Goal: Information Seeking & Learning: Learn about a topic

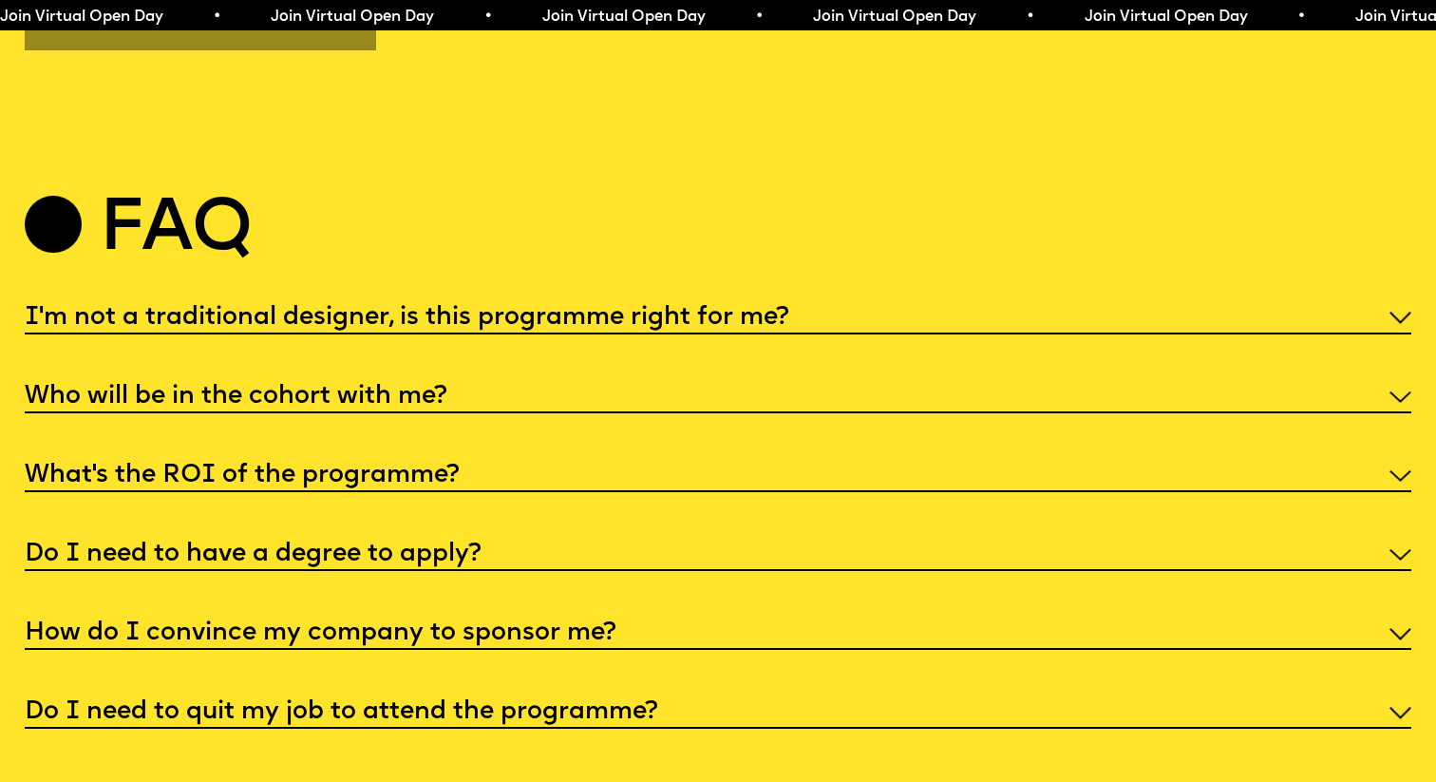
scroll to position [7414, 0]
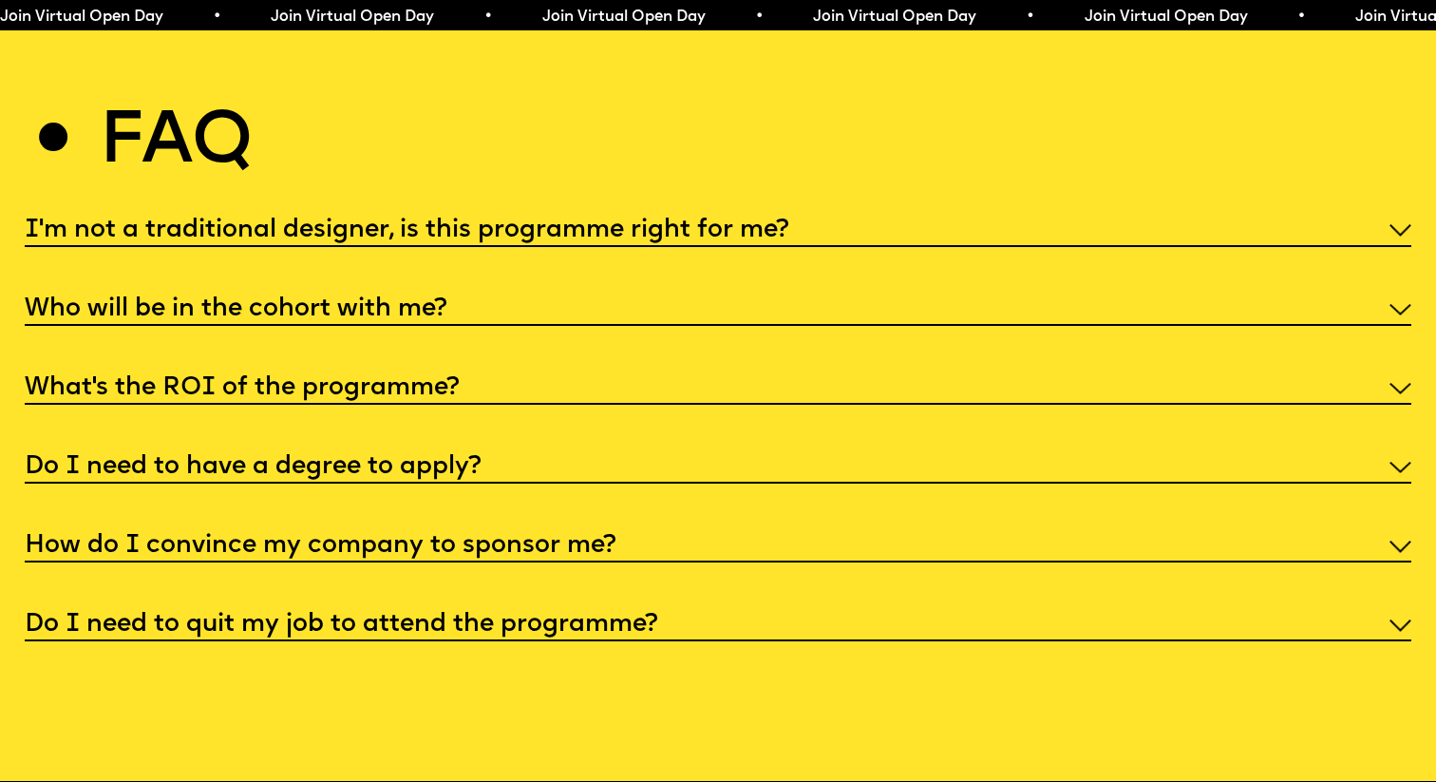
click at [359, 538] on h5 "How do I convince my company to sponsor me?" at bounding box center [321, 546] width 592 height 19
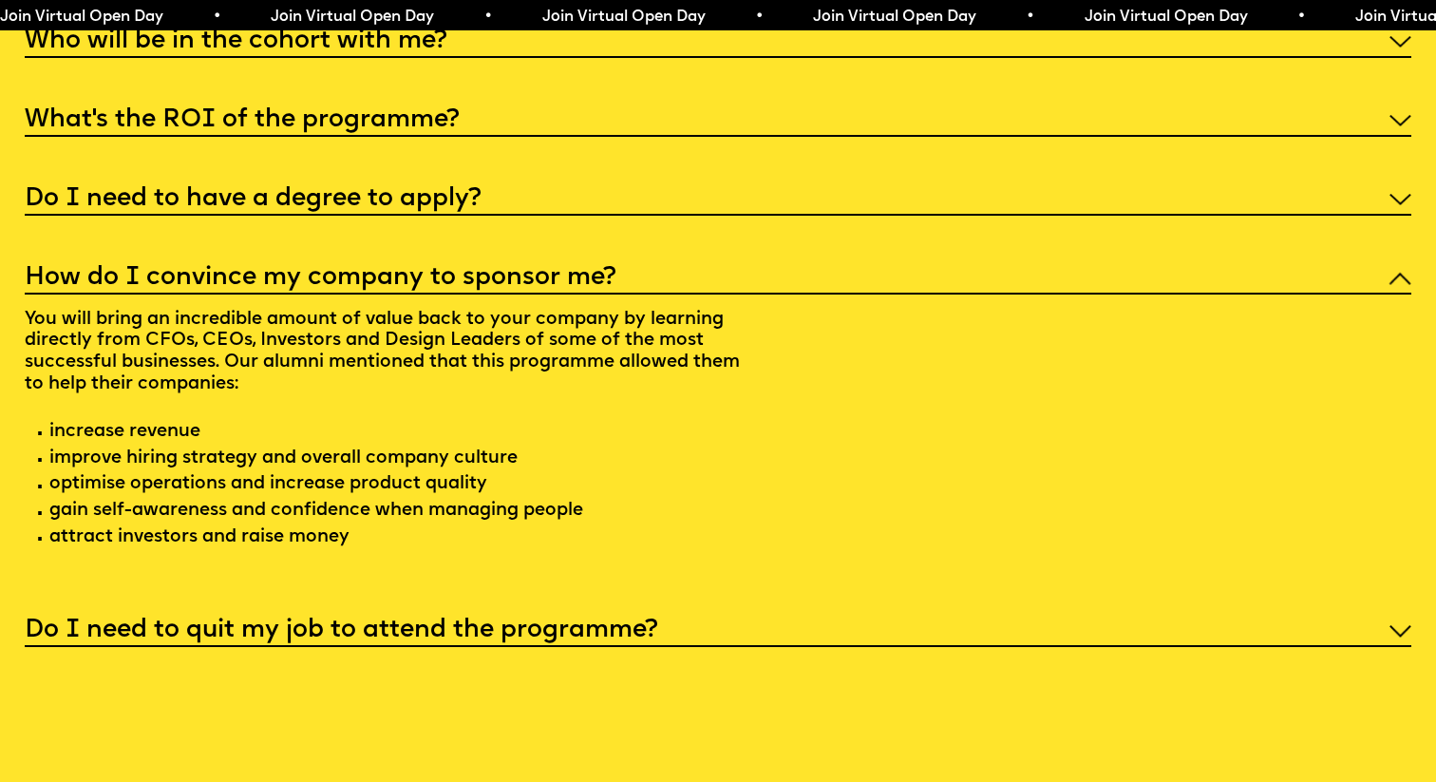
scroll to position [7700, 0]
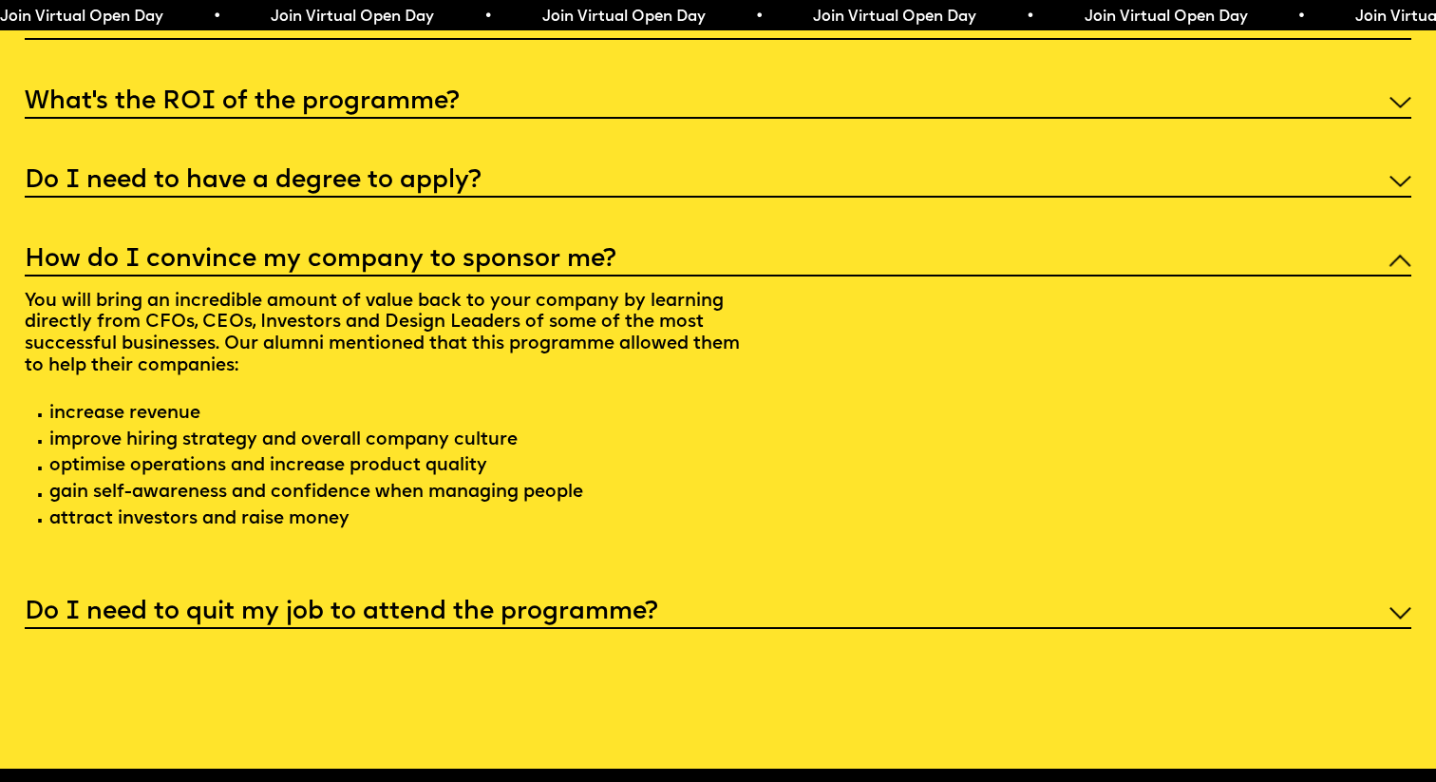
click at [424, 251] on h5 "How do I convince my company to sponsor me?" at bounding box center [321, 260] width 592 height 19
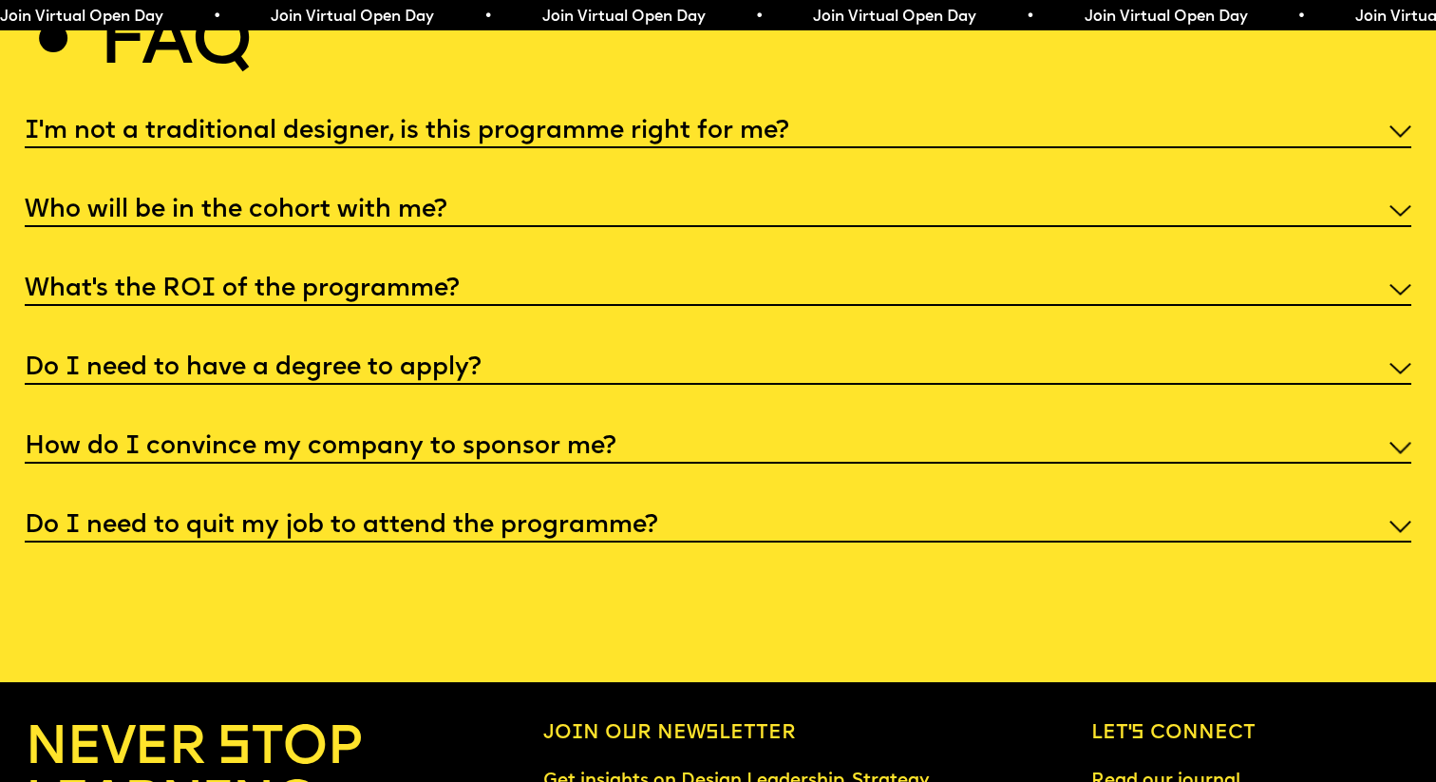
scroll to position [7463, 0]
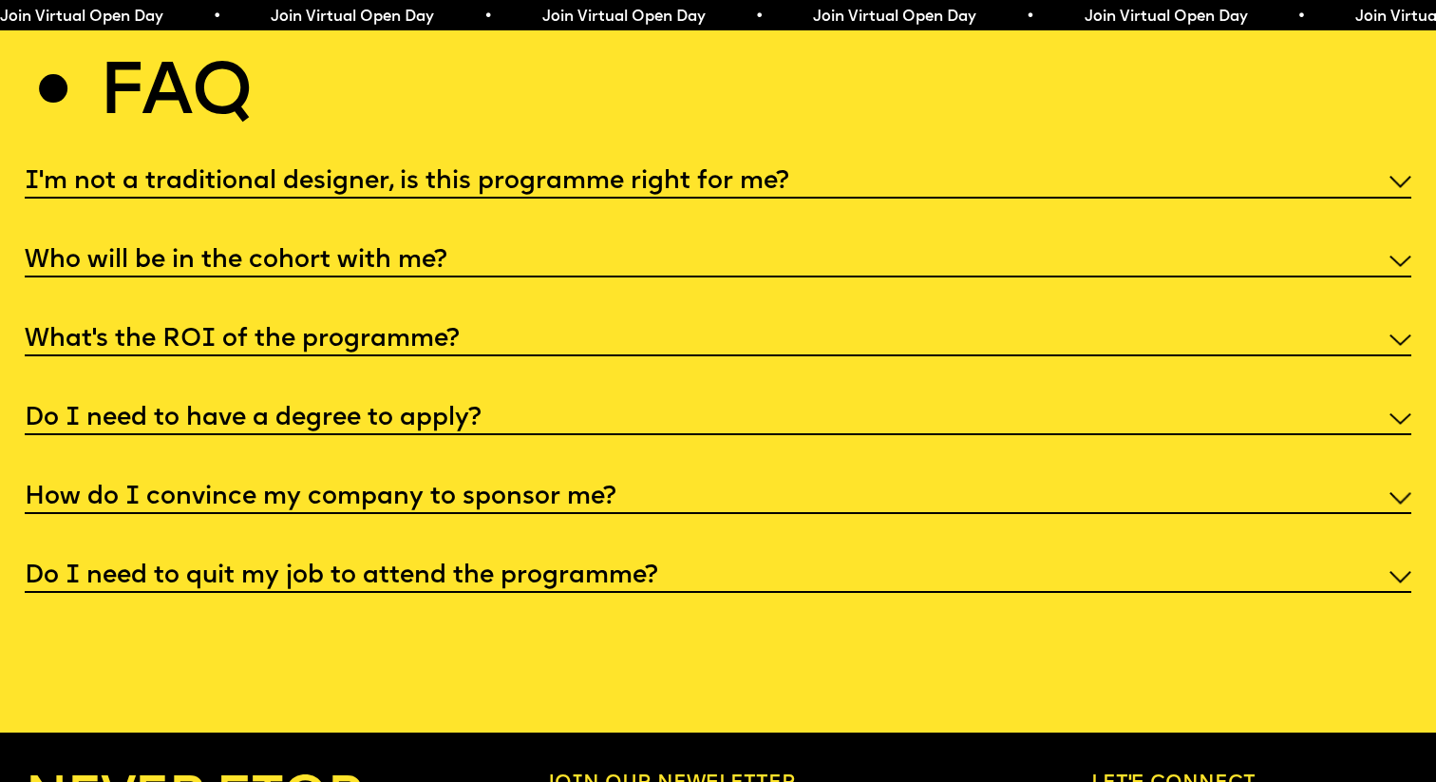
click at [286, 409] on h5 "Do I need to have a degree to apply?" at bounding box center [253, 418] width 457 height 19
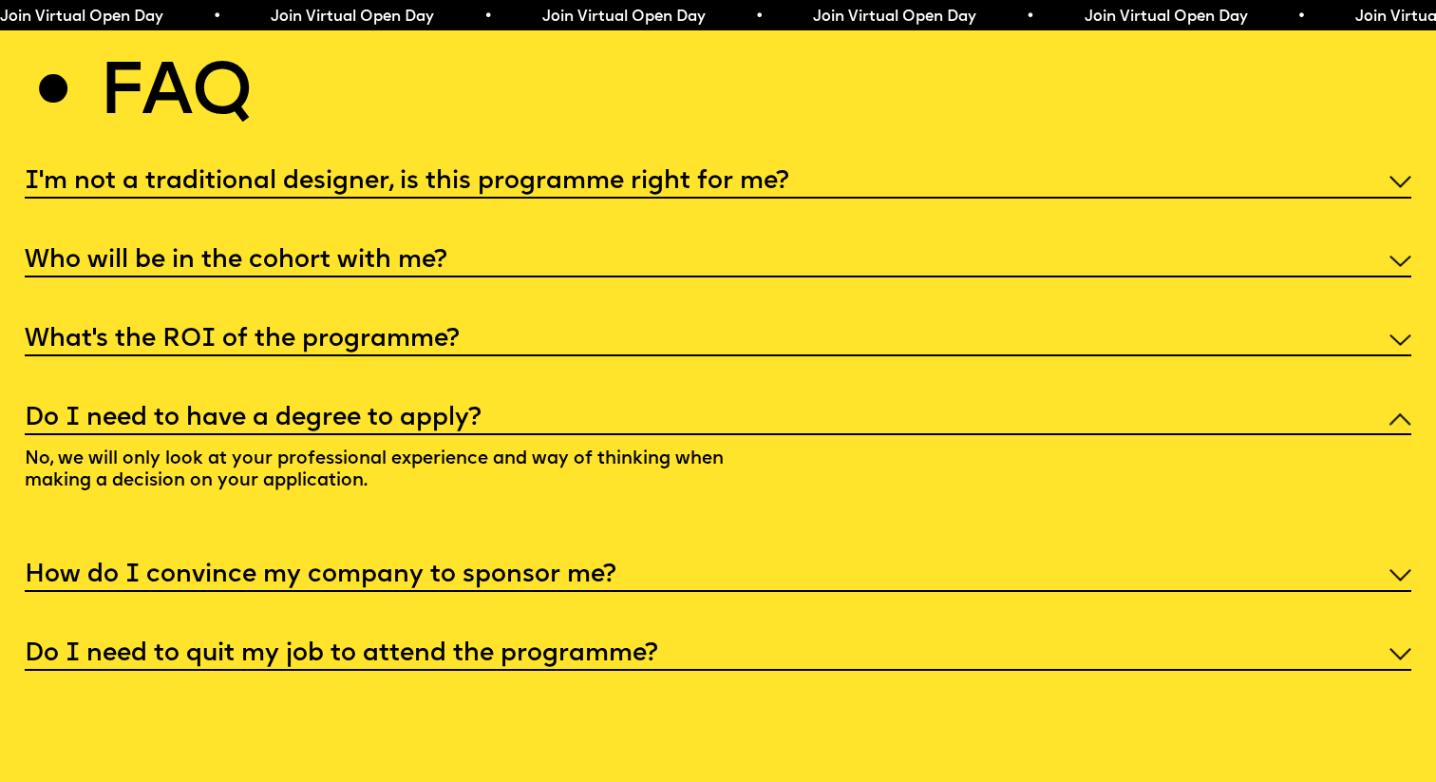
click at [349, 409] on h5 "Do I need to have a degree to apply?" at bounding box center [253, 418] width 457 height 19
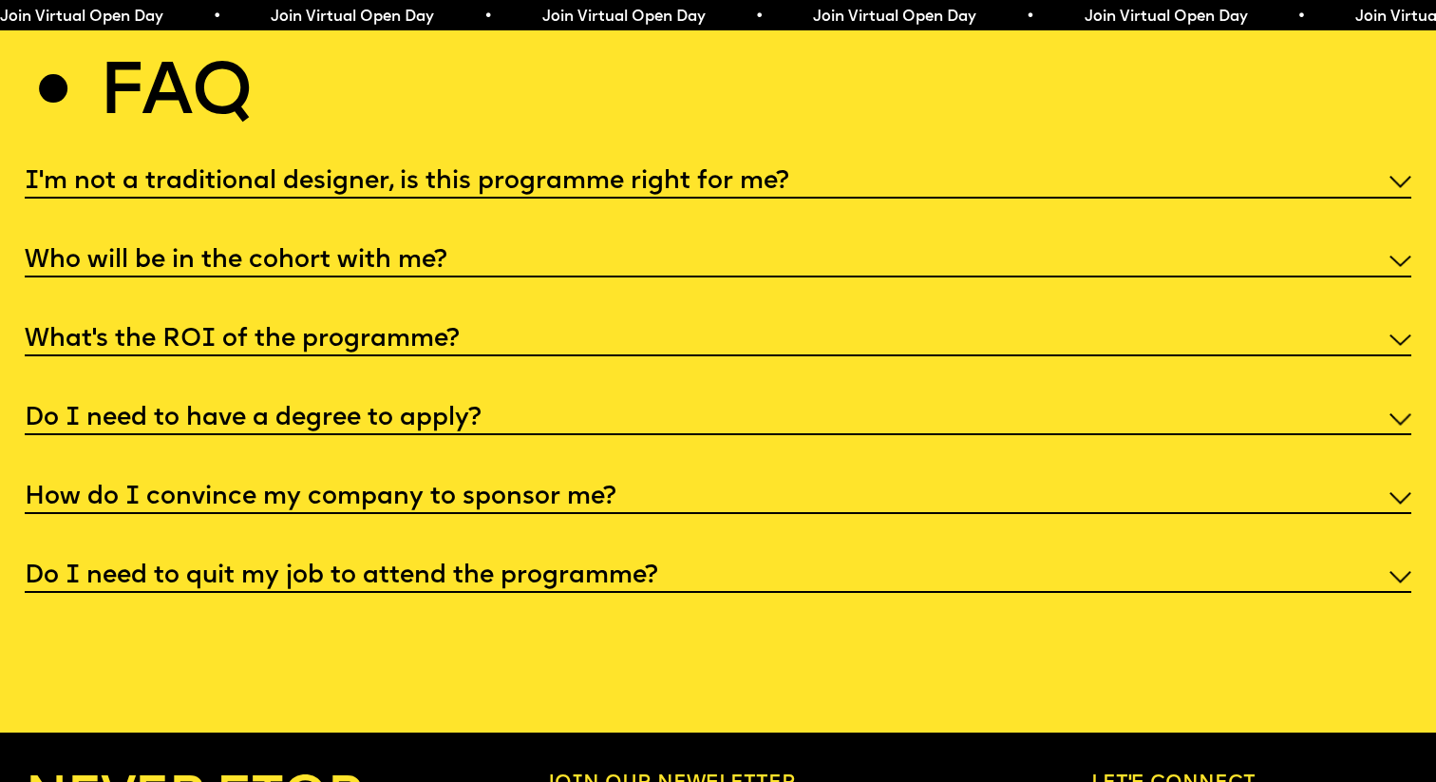
click at [349, 409] on h5 "Do I need to have a degree to apply?" at bounding box center [253, 418] width 457 height 19
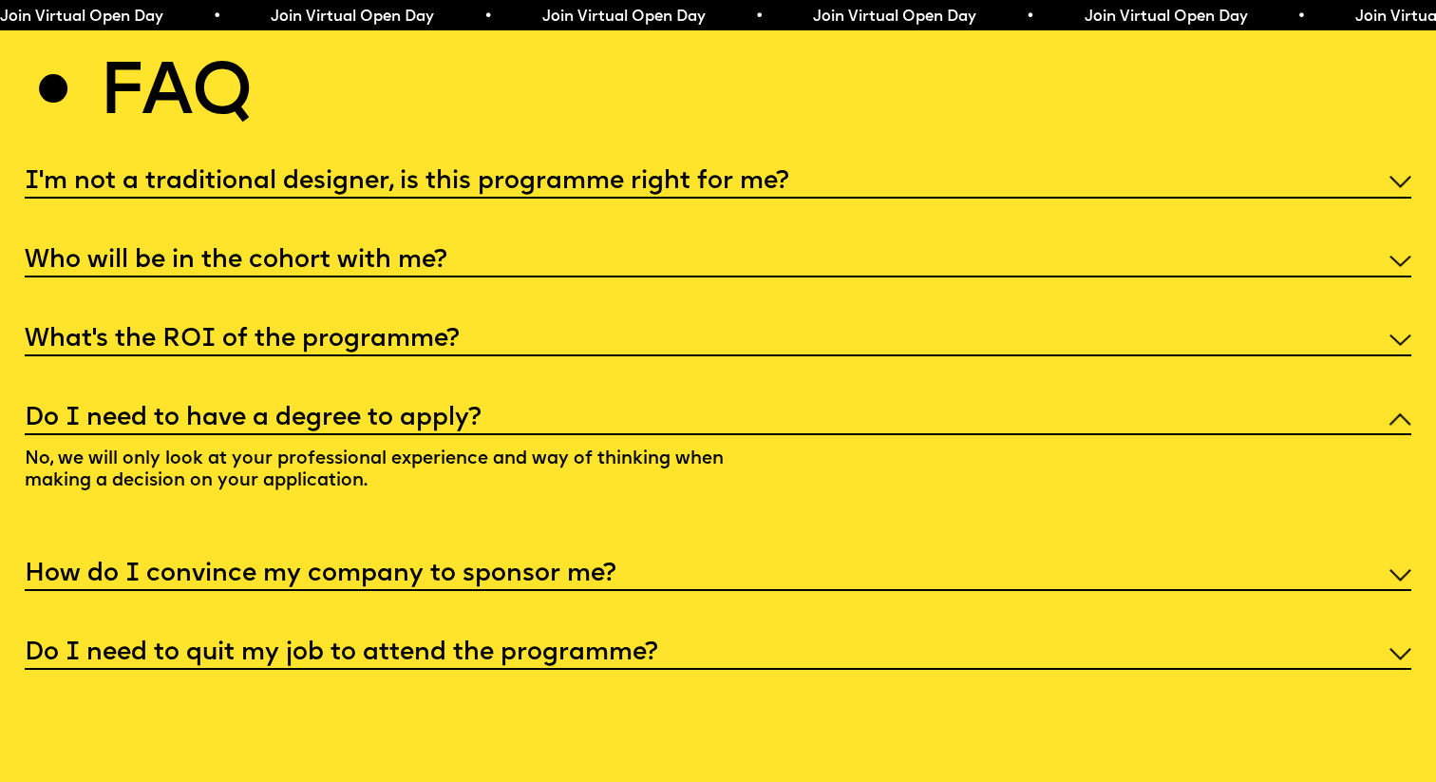
click at [349, 409] on h5 "Do I need to have a degree to apply?" at bounding box center [253, 418] width 457 height 19
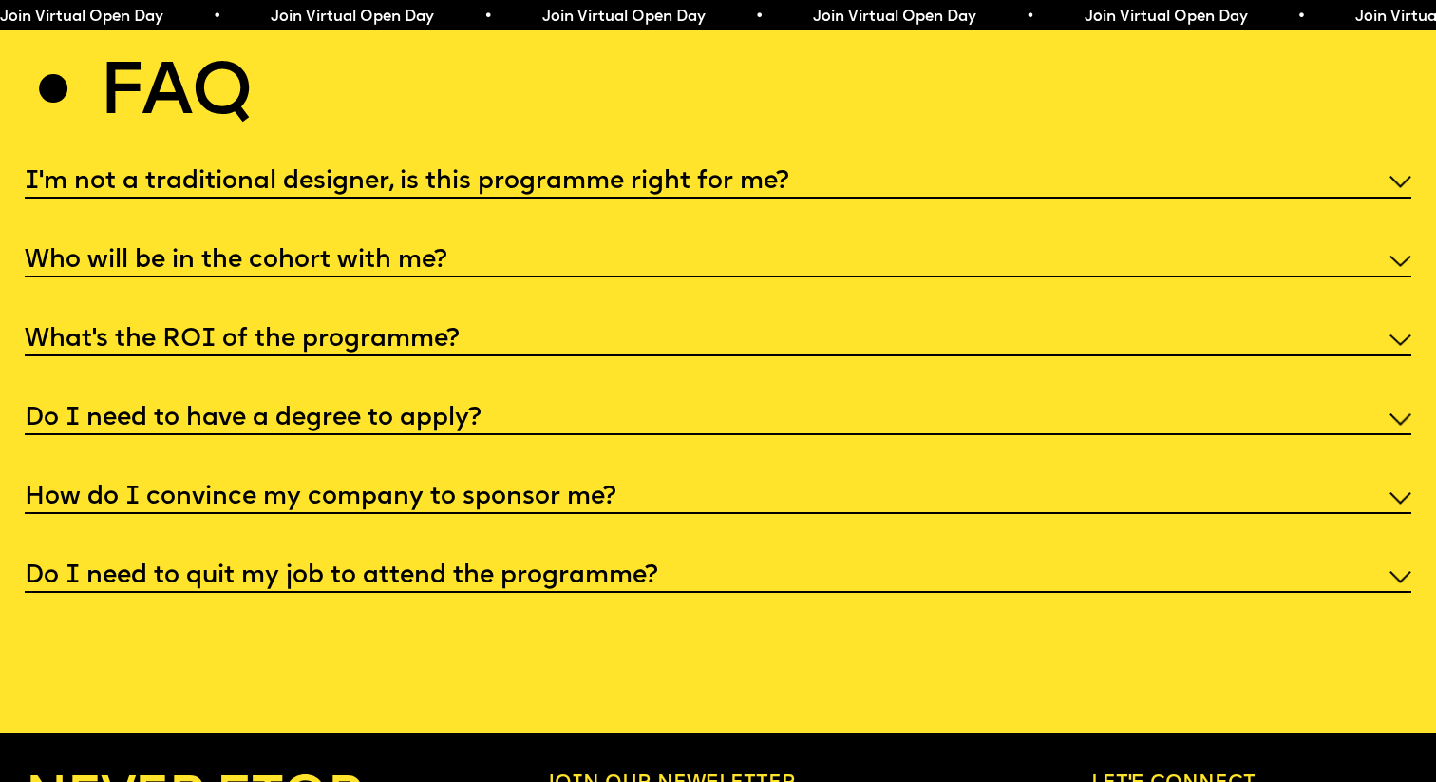
click at [351, 331] on h5 "What’s the ROI of the programme?" at bounding box center [242, 340] width 435 height 19
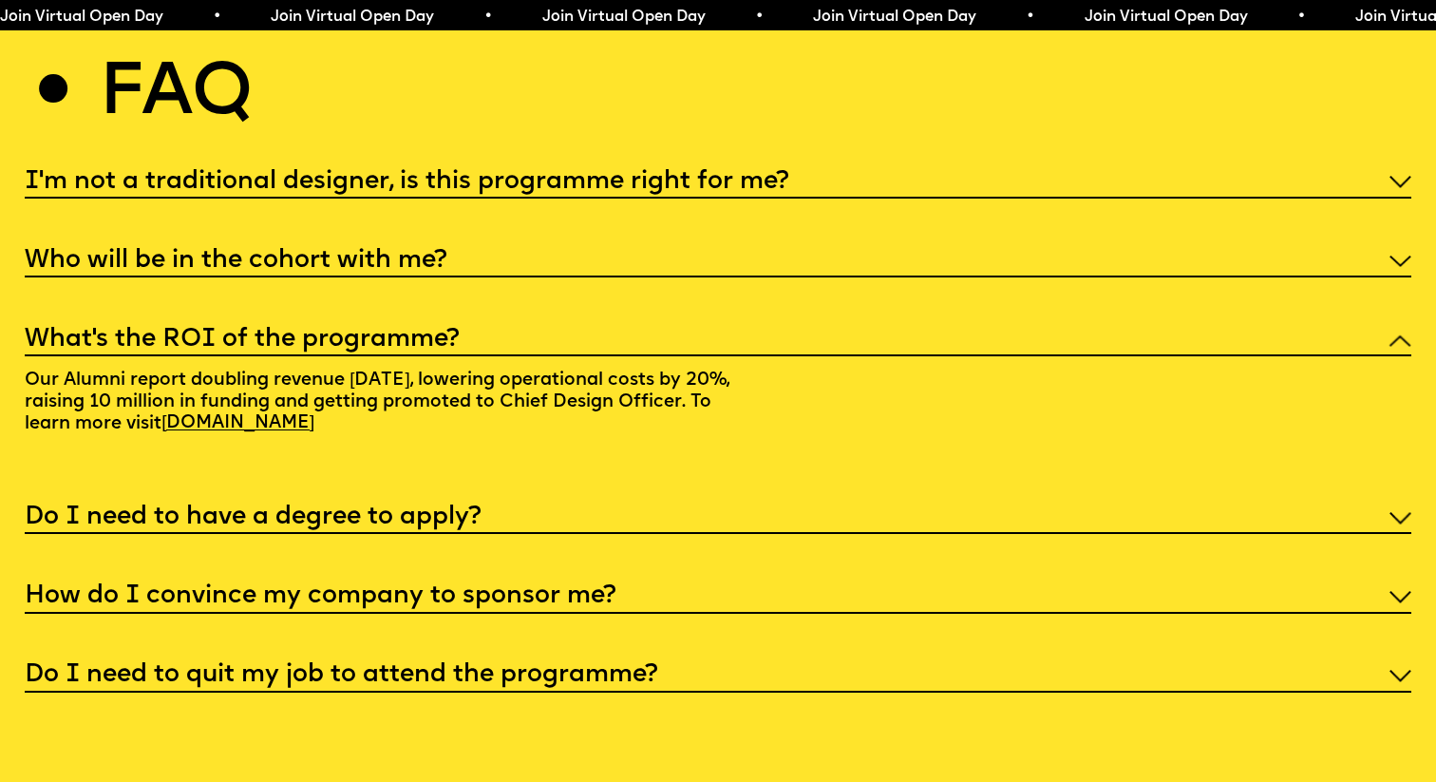
click at [351, 331] on h5 "What’s the ROI of the programme?" at bounding box center [242, 340] width 435 height 19
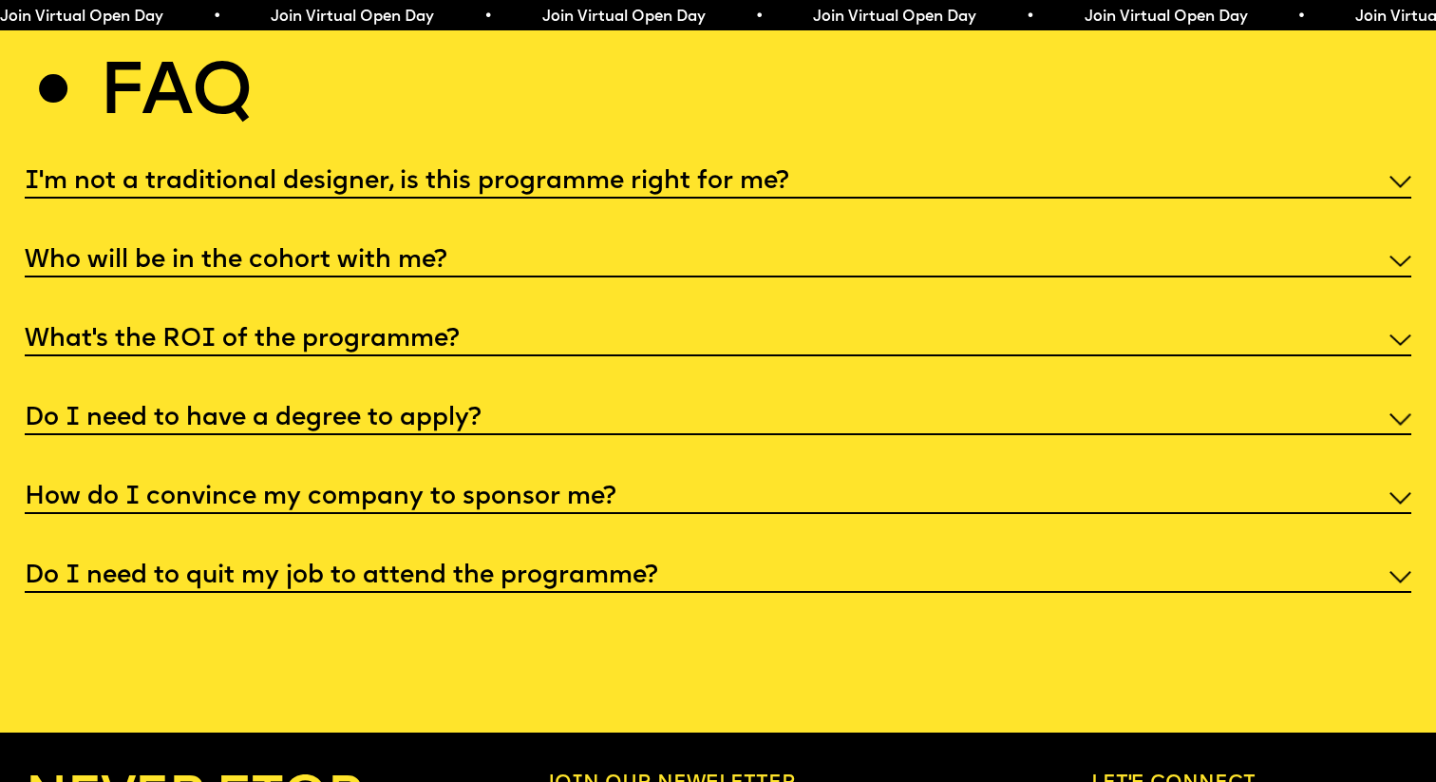
click at [306, 252] on h5 "Who will be in the cohort with me?" at bounding box center [236, 261] width 423 height 19
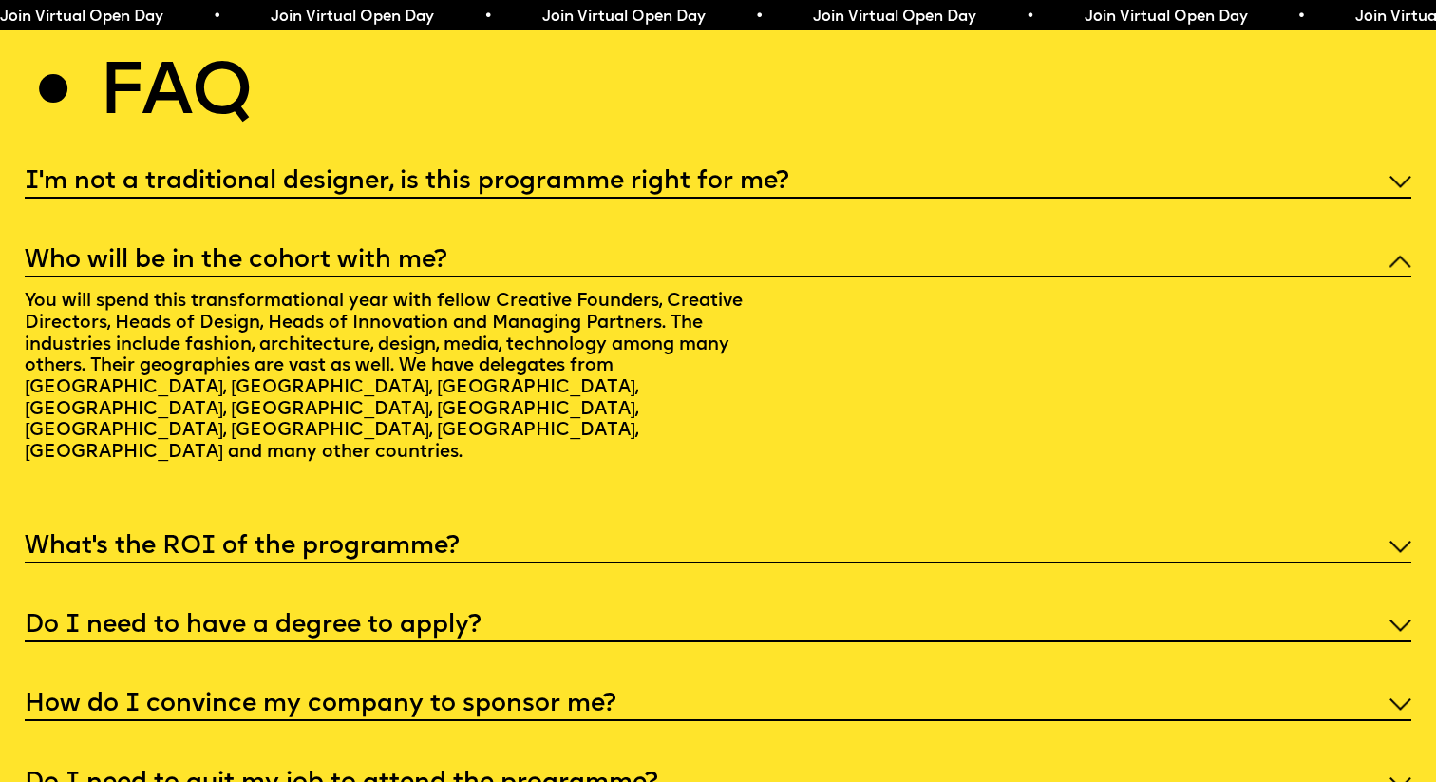
click at [246, 284] on p "You will spend this transformational year with fellow Creative Founders, Creati…" at bounding box center [384, 380] width 718 height 207
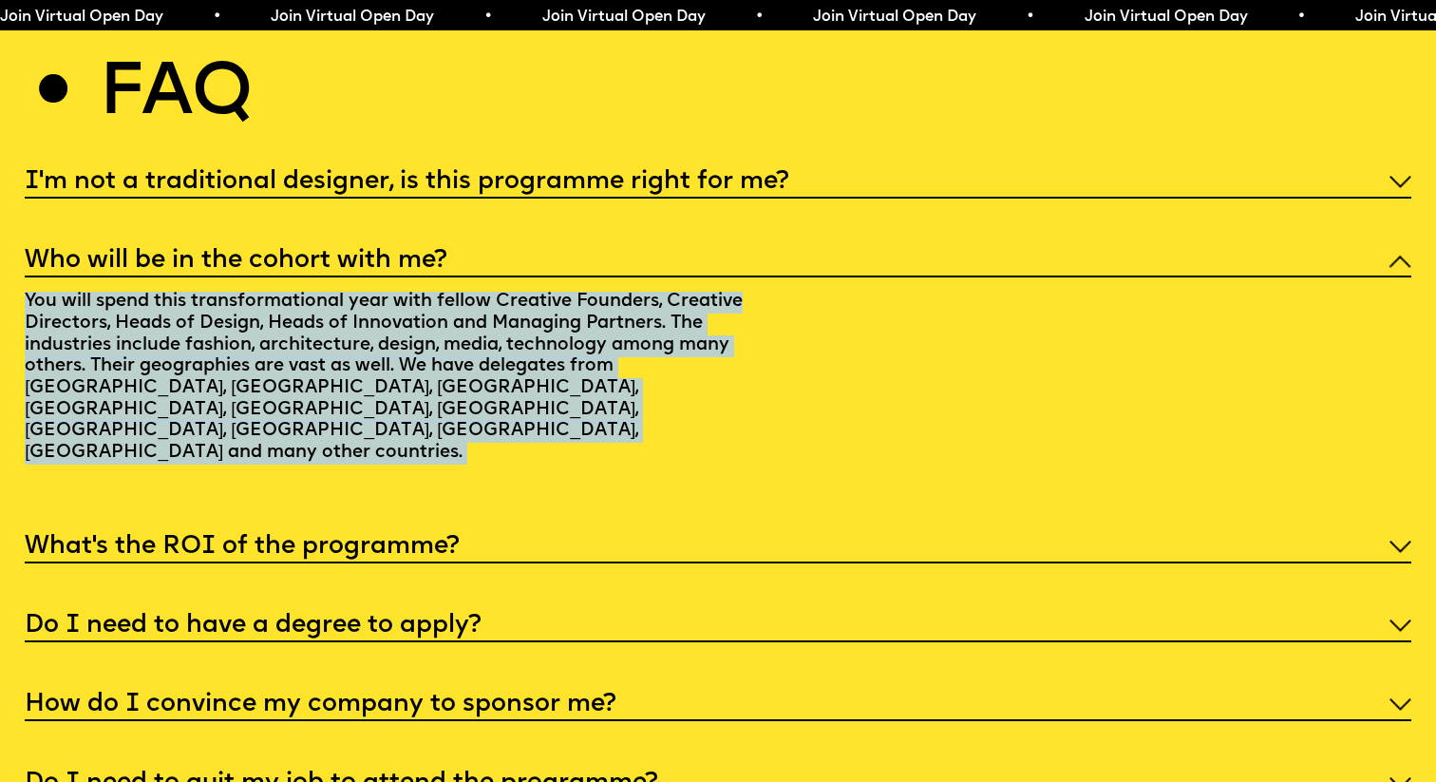
click at [291, 298] on p "You will spend this transformational year with fellow Creative Founders, Creati…" at bounding box center [384, 380] width 718 height 207
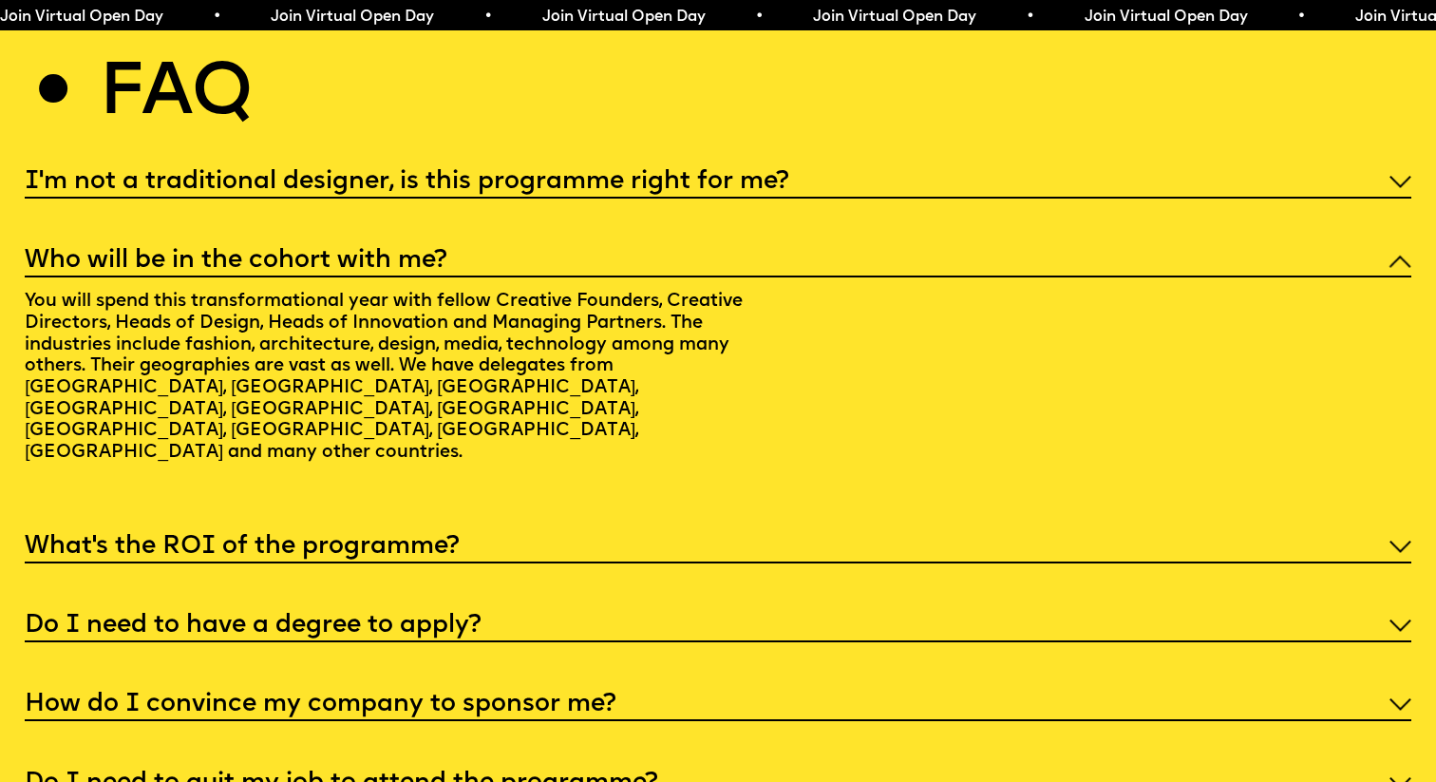
click at [349, 241] on div "Who will be in the cohort with me?" at bounding box center [718, 259] width 1387 height 36
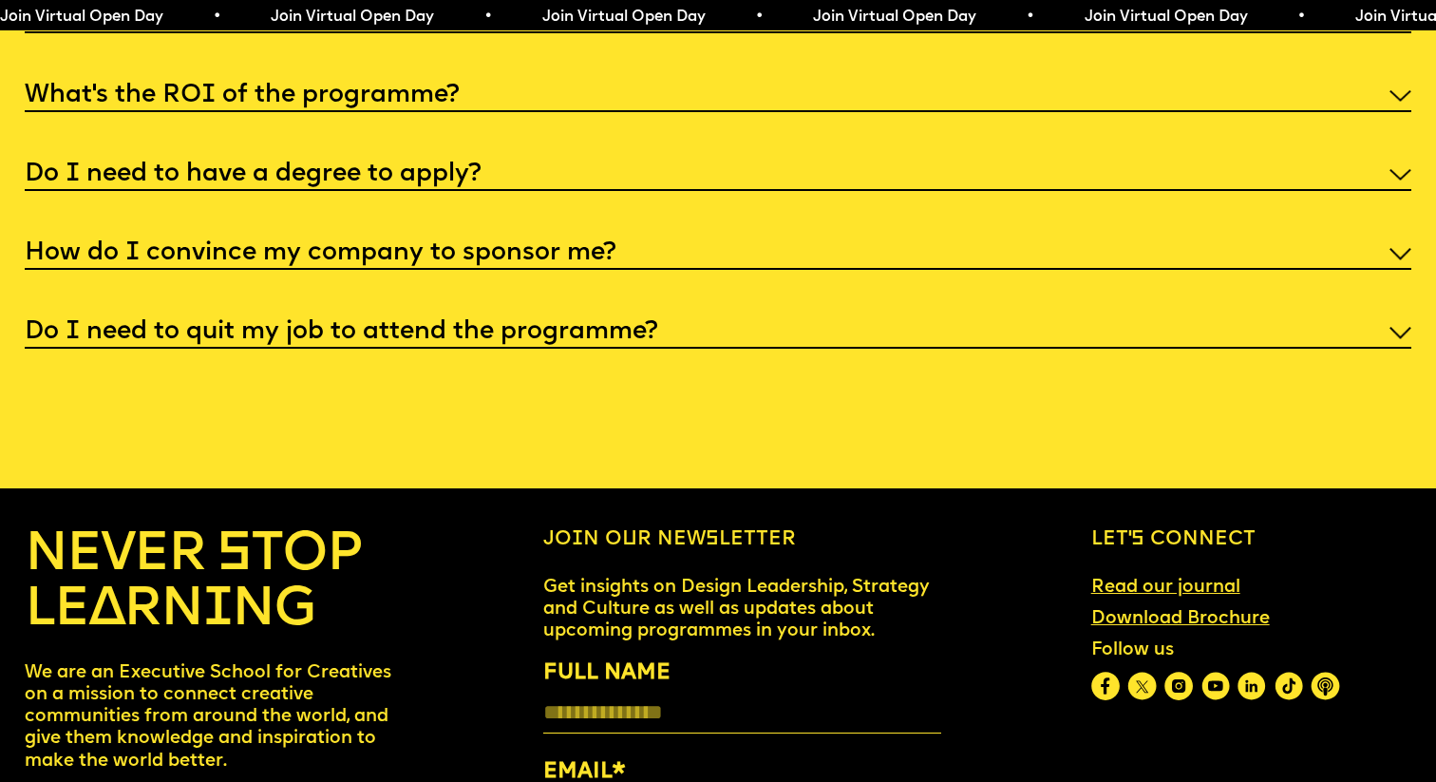
scroll to position [7745, 0]
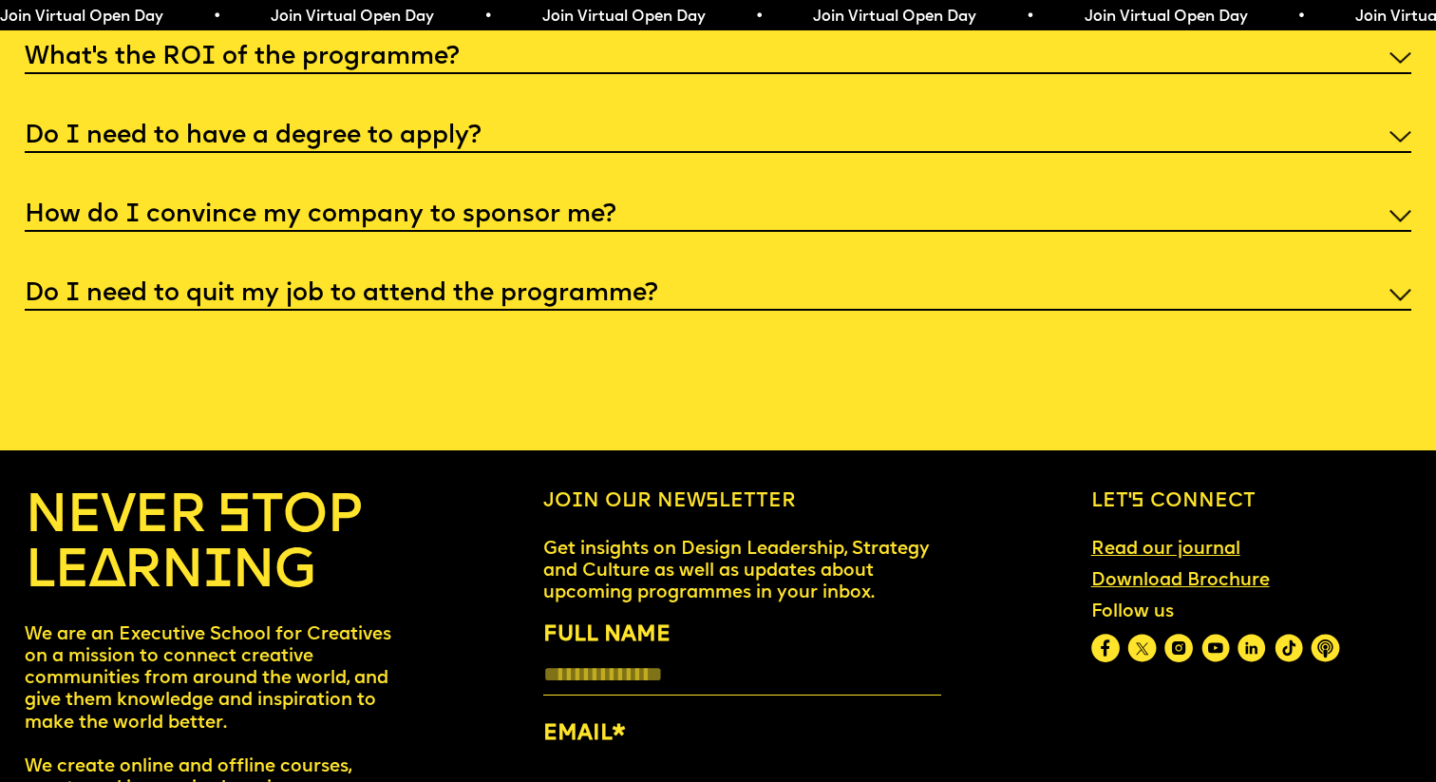
click at [473, 285] on h5 "Do I need to quit my job to attend the programme?" at bounding box center [342, 294] width 634 height 19
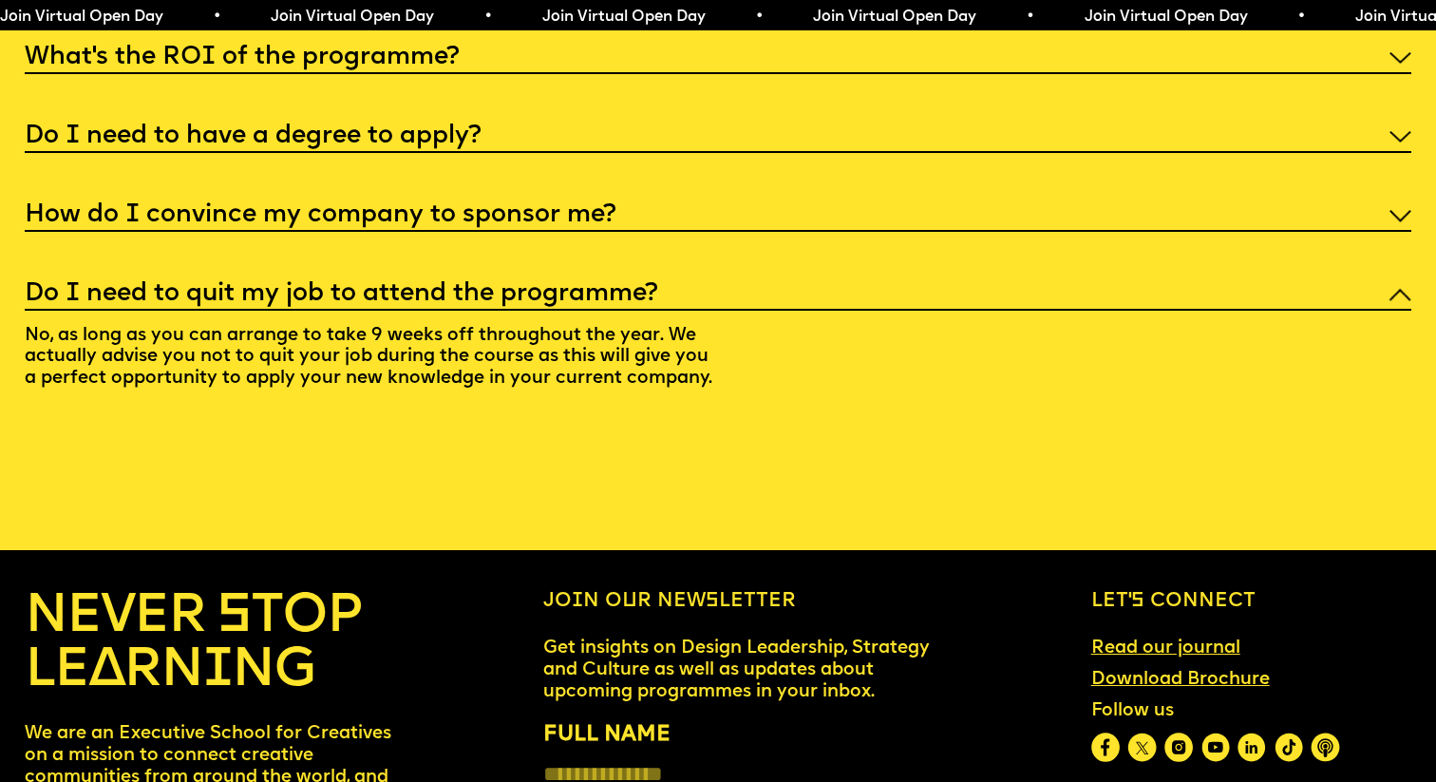
click at [472, 285] on h5 "Do I need to quit my job to attend the programme?" at bounding box center [342, 294] width 634 height 19
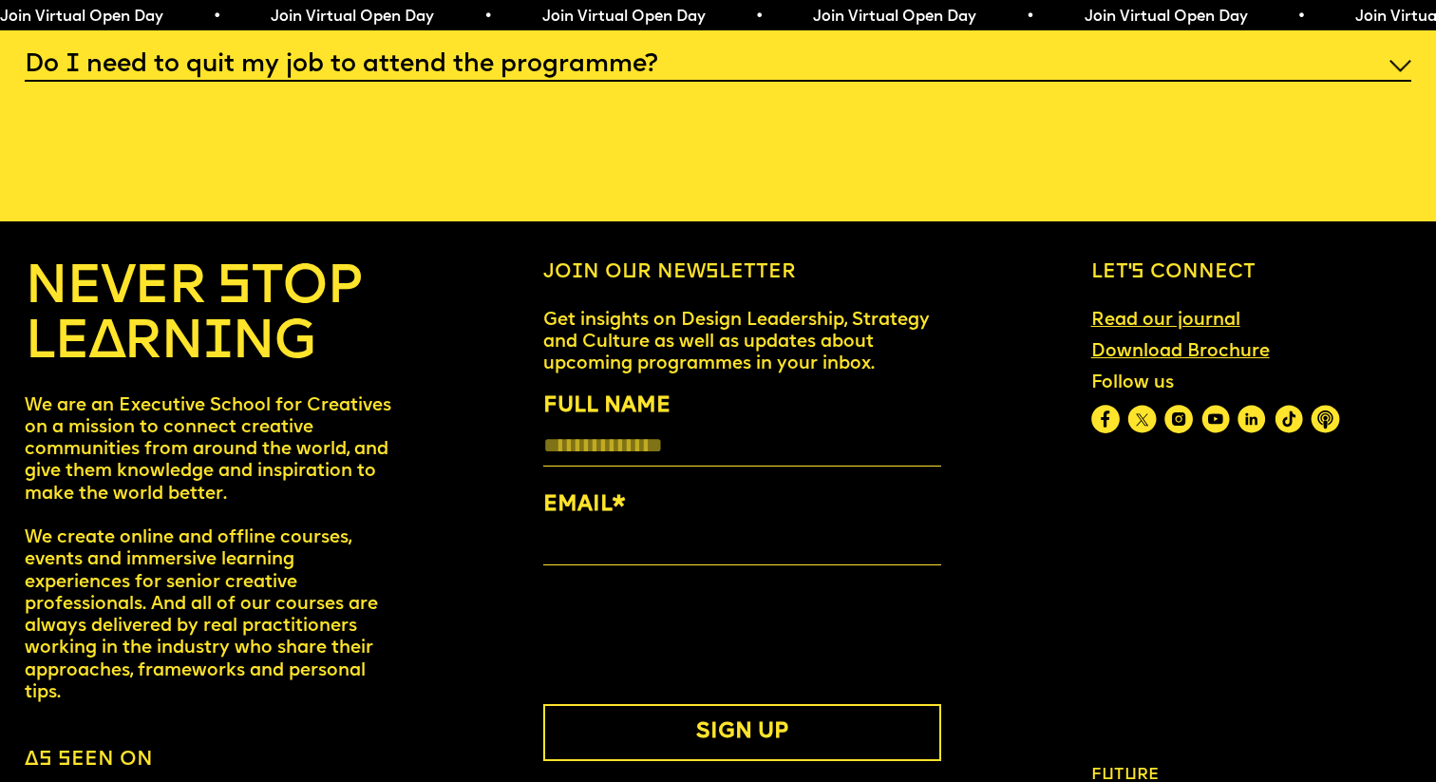
scroll to position [7973, 0]
